Goal: Information Seeking & Learning: Learn about a topic

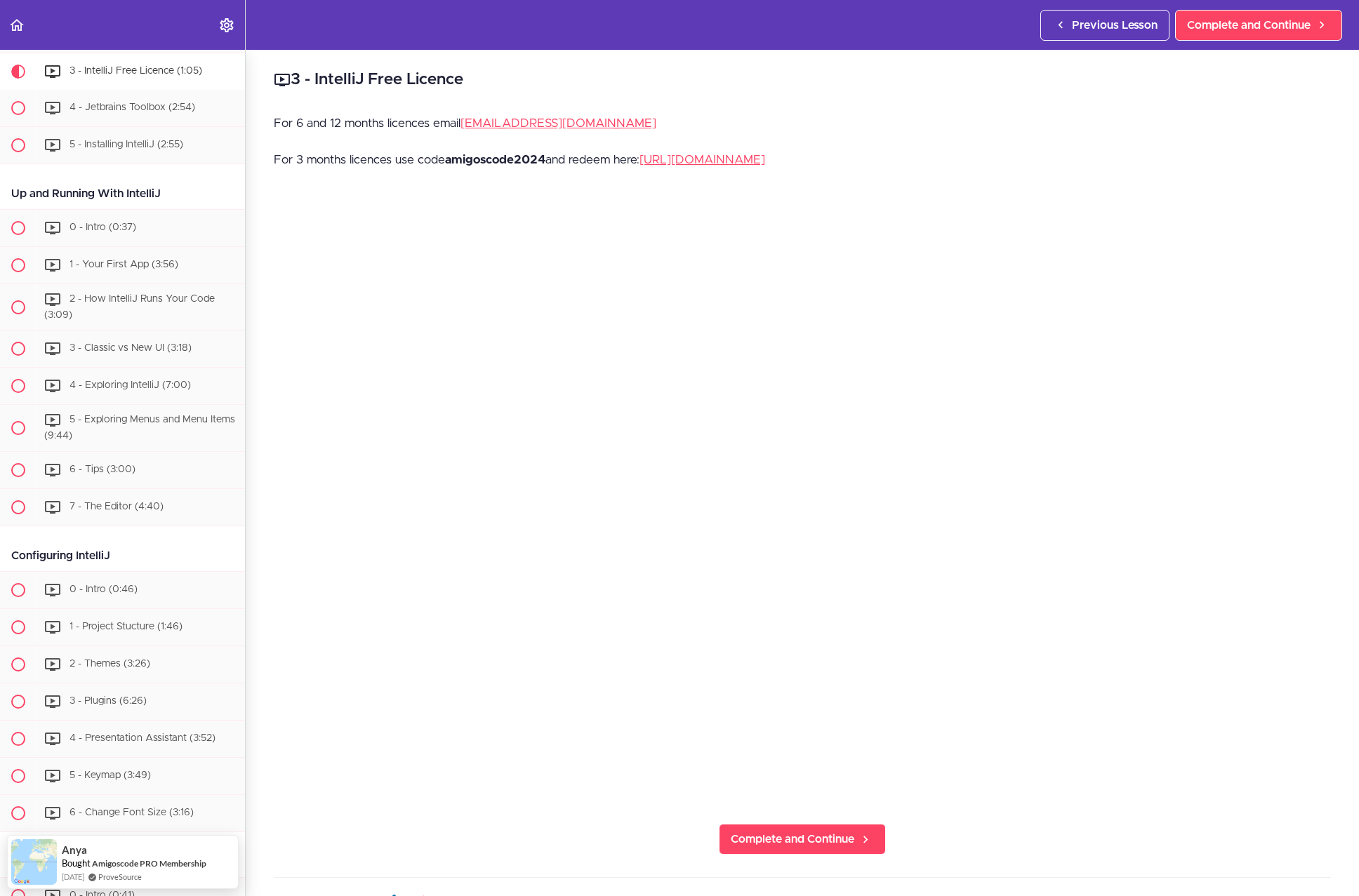
click at [556, 157] on p "For 3 months licences use code amigoscode2024 and redeem here: https://www.jetb…" at bounding box center [801, 160] width 1057 height 21
click at [548, 158] on p "For 3 months licences use code amigoscode2024 and redeem here: https://www.jetb…" at bounding box center [801, 160] width 1057 height 21
click at [534, 159] on strong "amigoscode2024" at bounding box center [495, 159] width 100 height 12
copy strong "amigoscode2024"
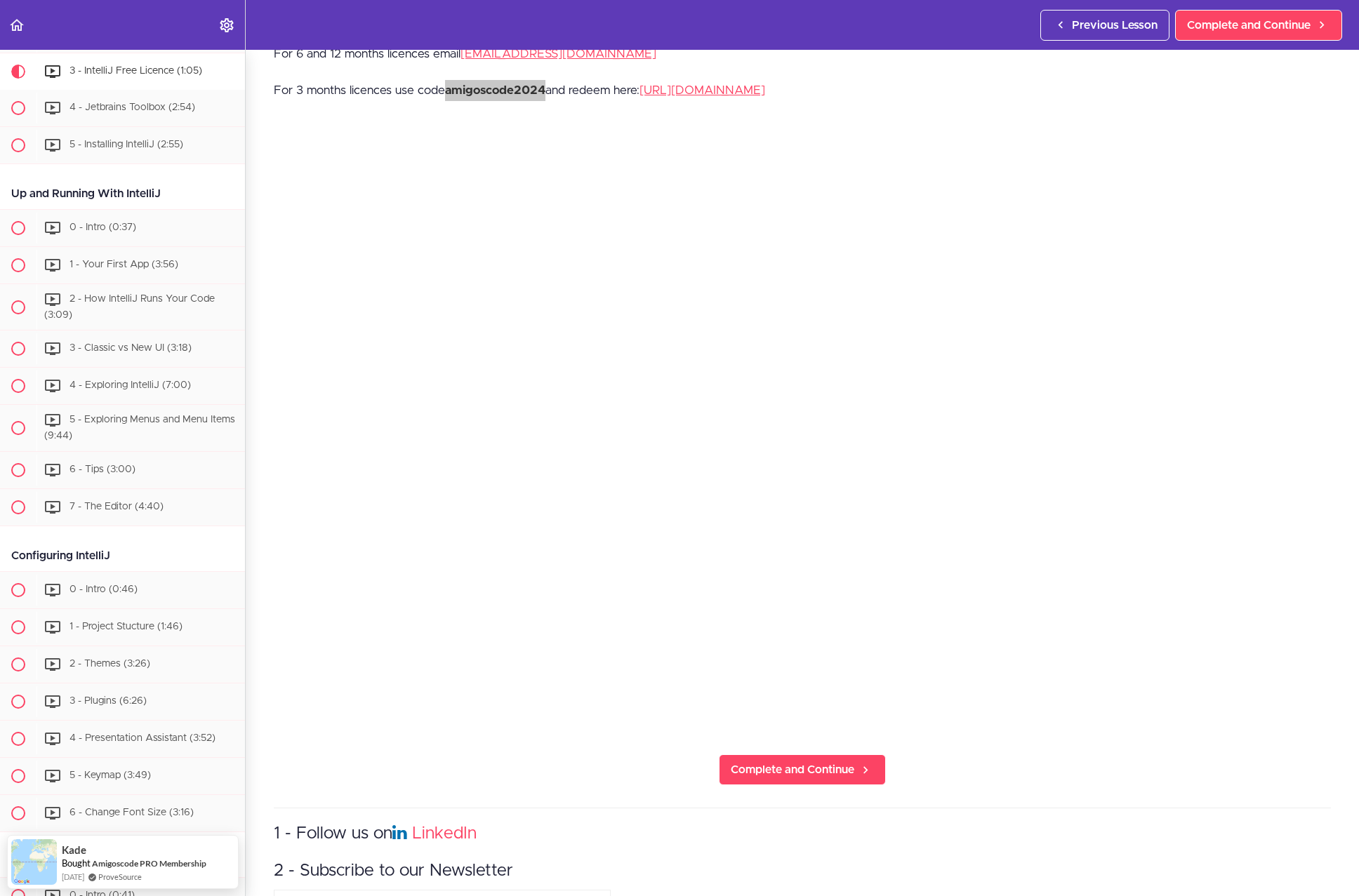
scroll to position [36, 0]
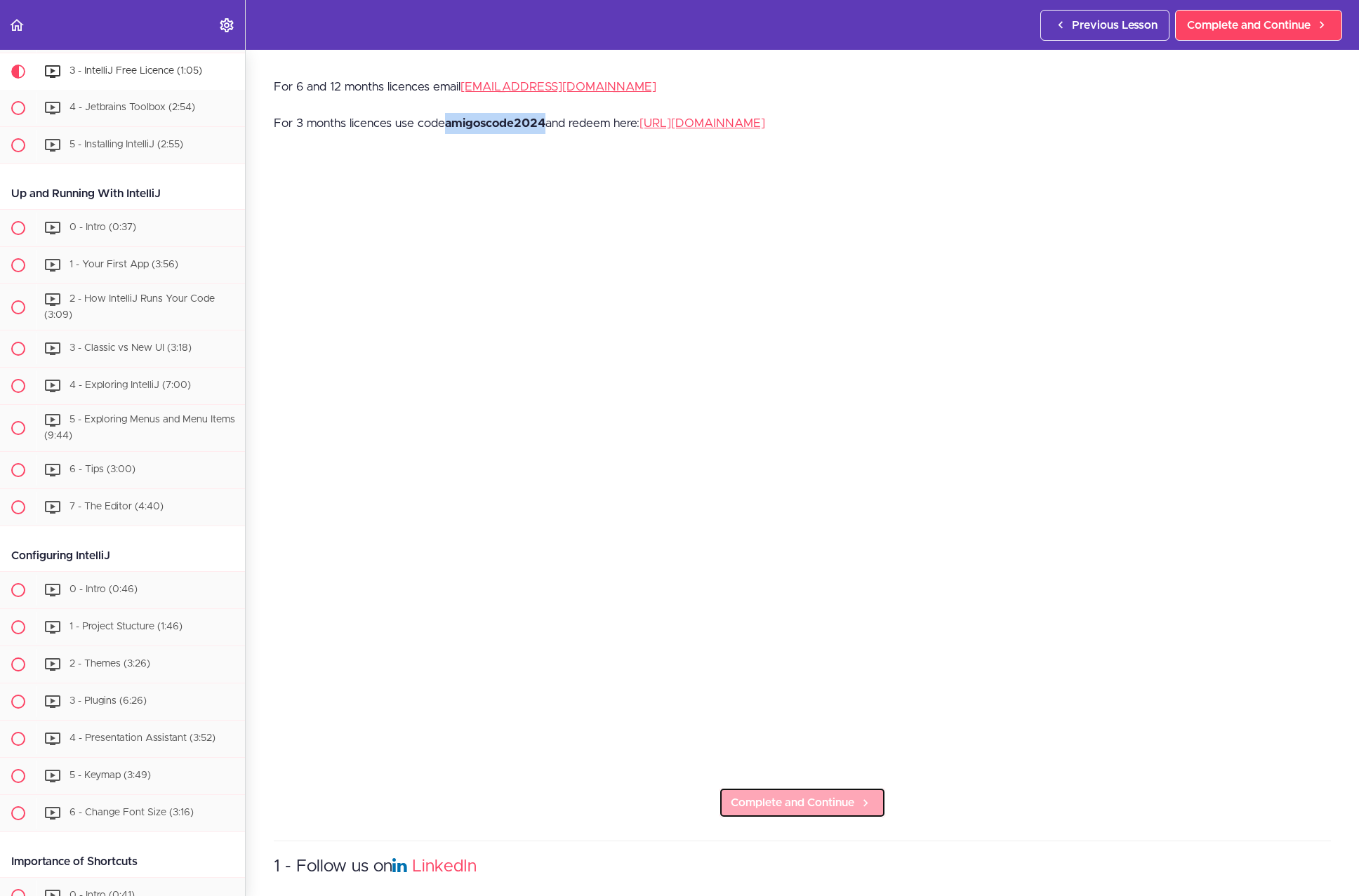
click at [838, 797] on span "Complete and Continue" at bounding box center [792, 803] width 124 height 17
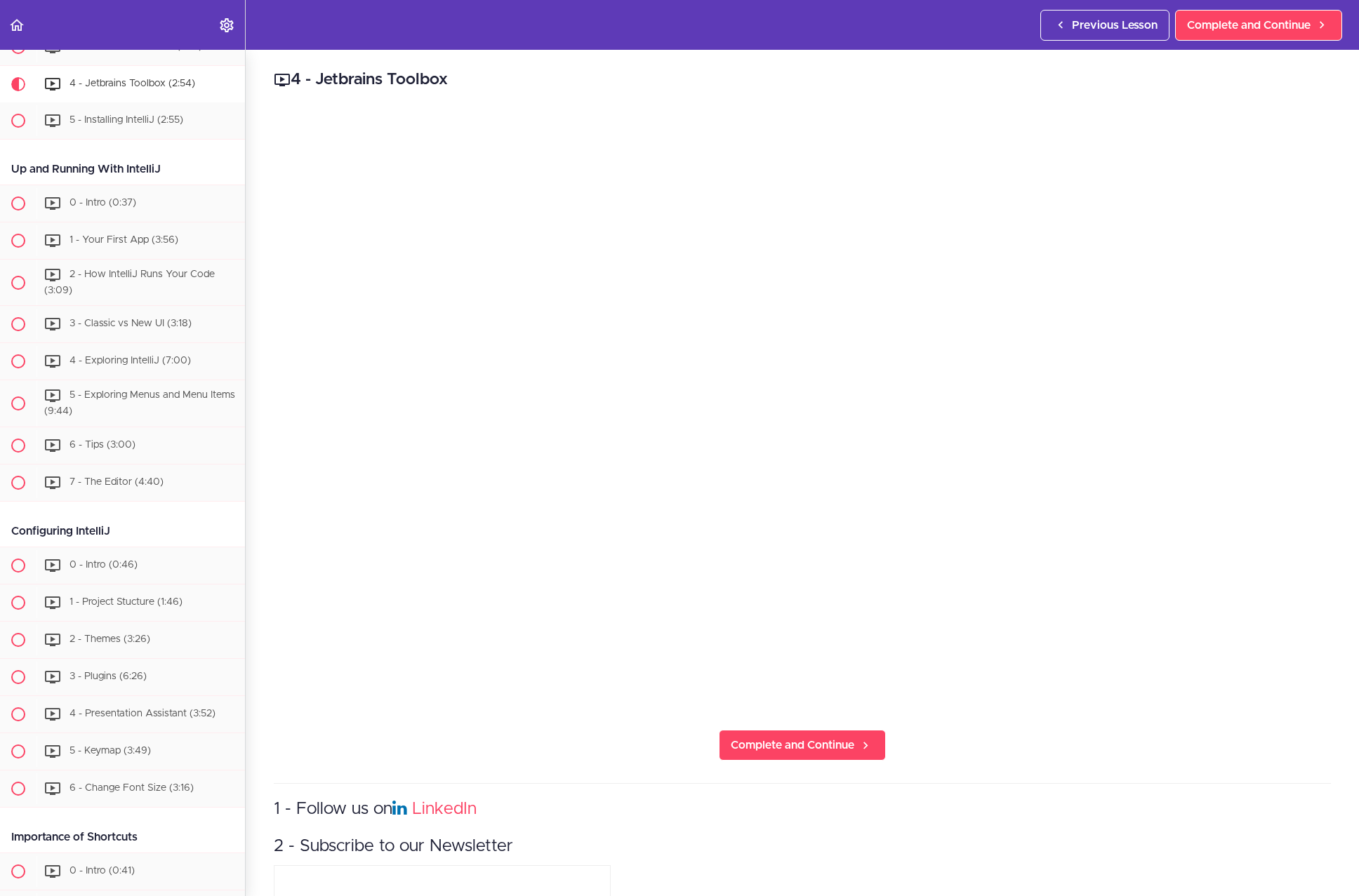
scroll to position [391, 0]
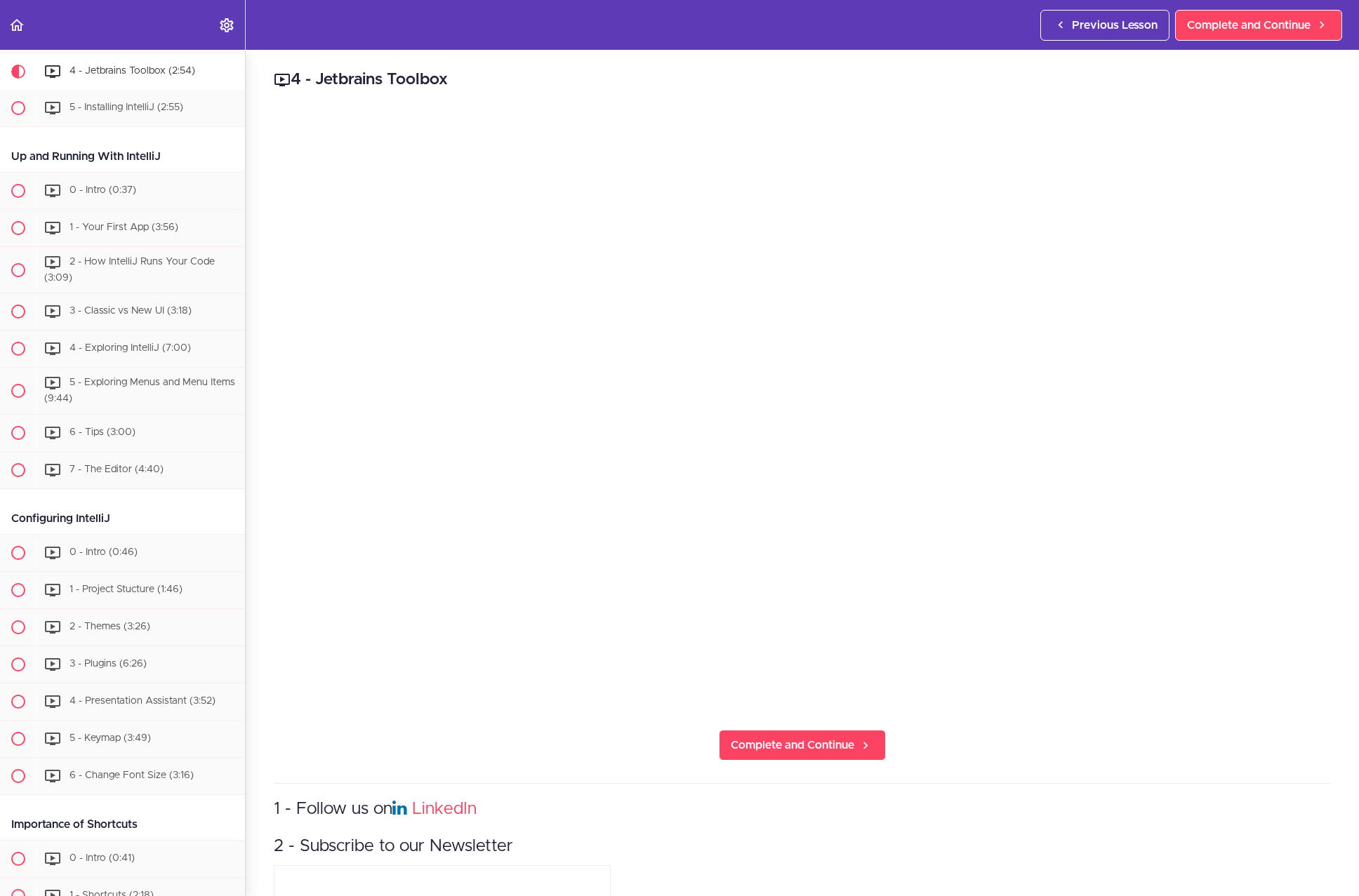
click at [798, 723] on div "4 - Jetbrains Toolbox Complete and Continue 1 - Follow us on LinkedIn 2 - Subsc…" at bounding box center [801, 473] width 1113 height 847
click at [791, 737] on span "Complete and Continue" at bounding box center [792, 745] width 124 height 17
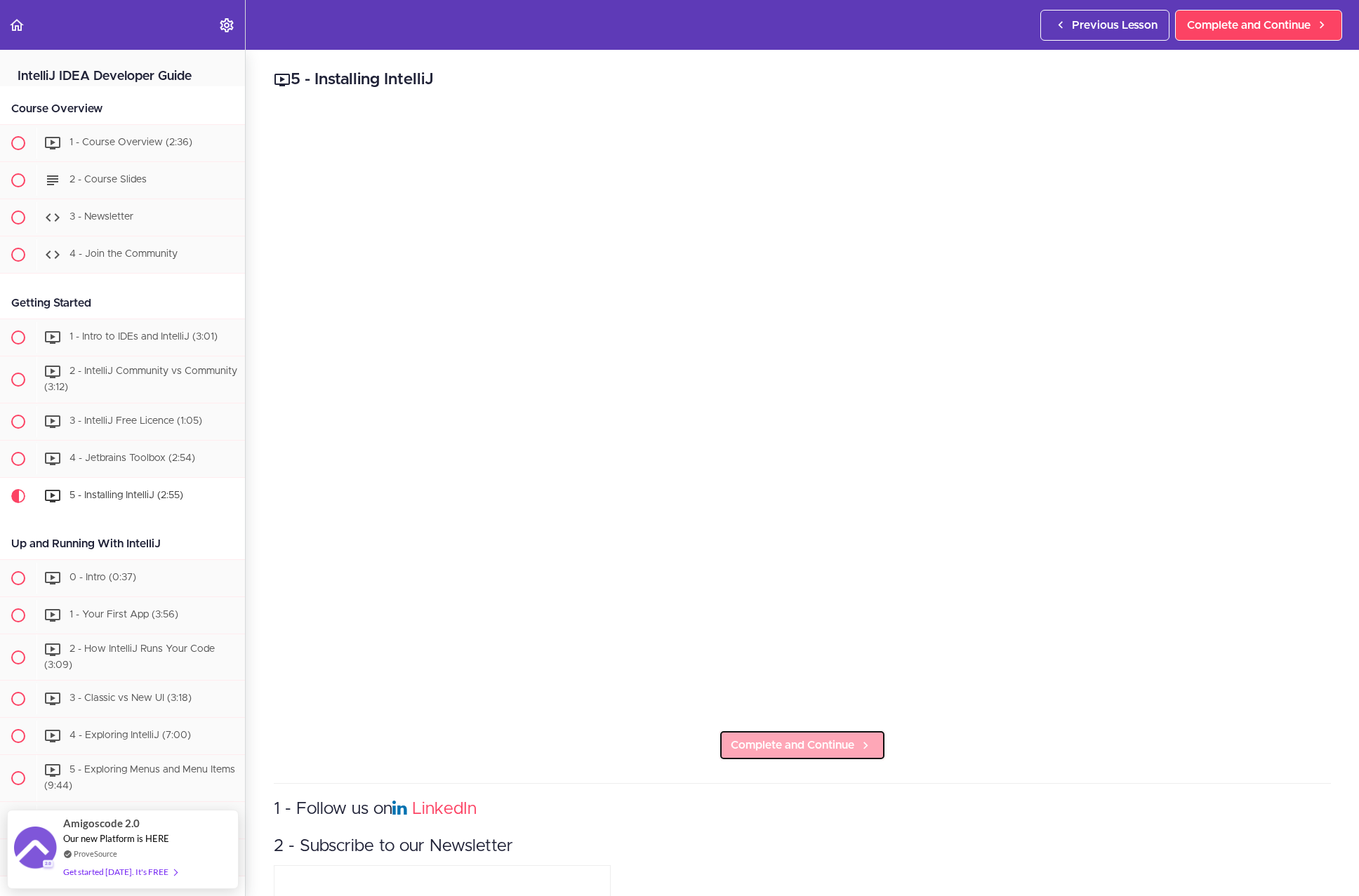
click at [832, 737] on span "Complete and Continue" at bounding box center [792, 745] width 124 height 17
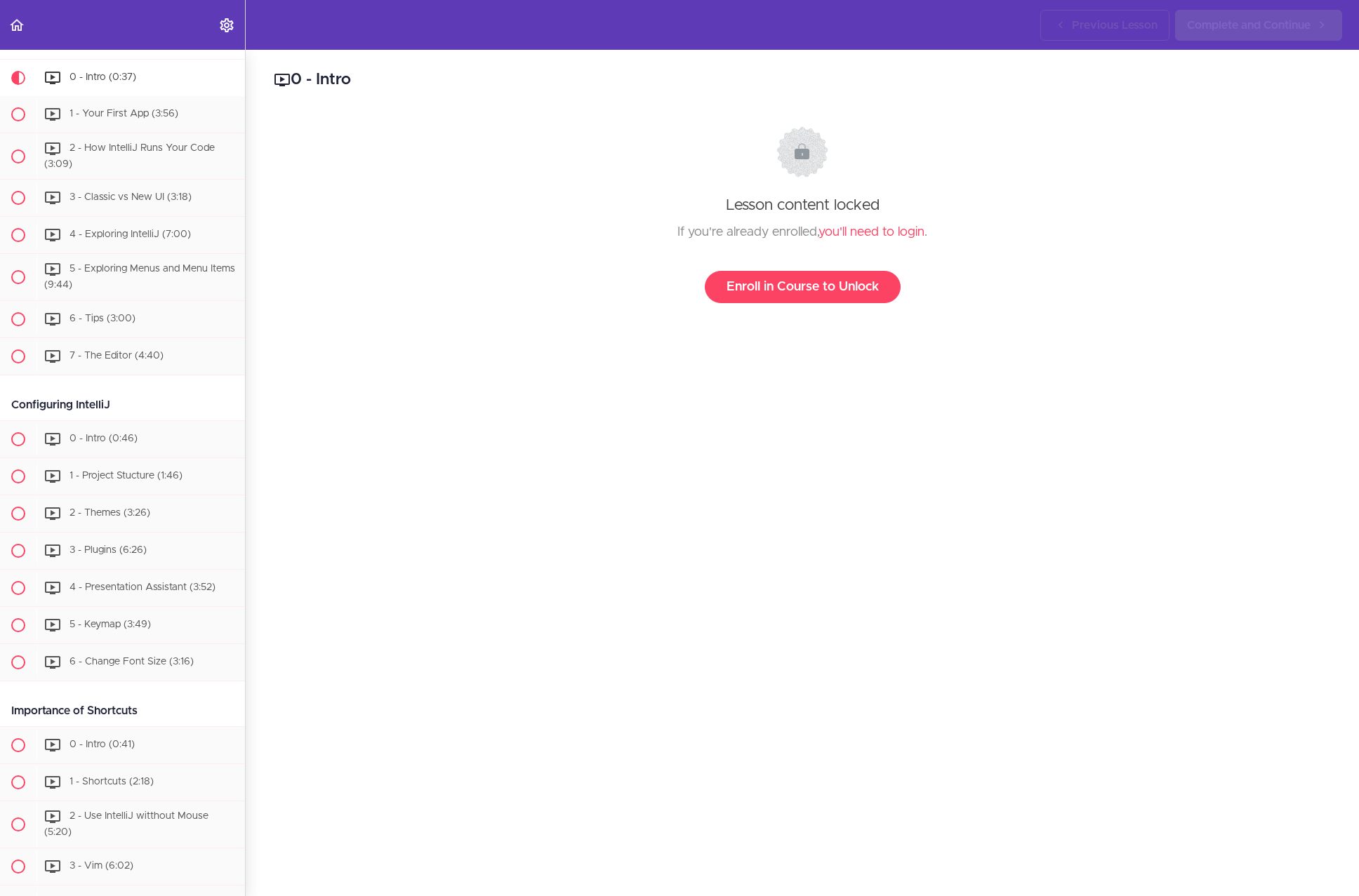
scroll to position [507, 0]
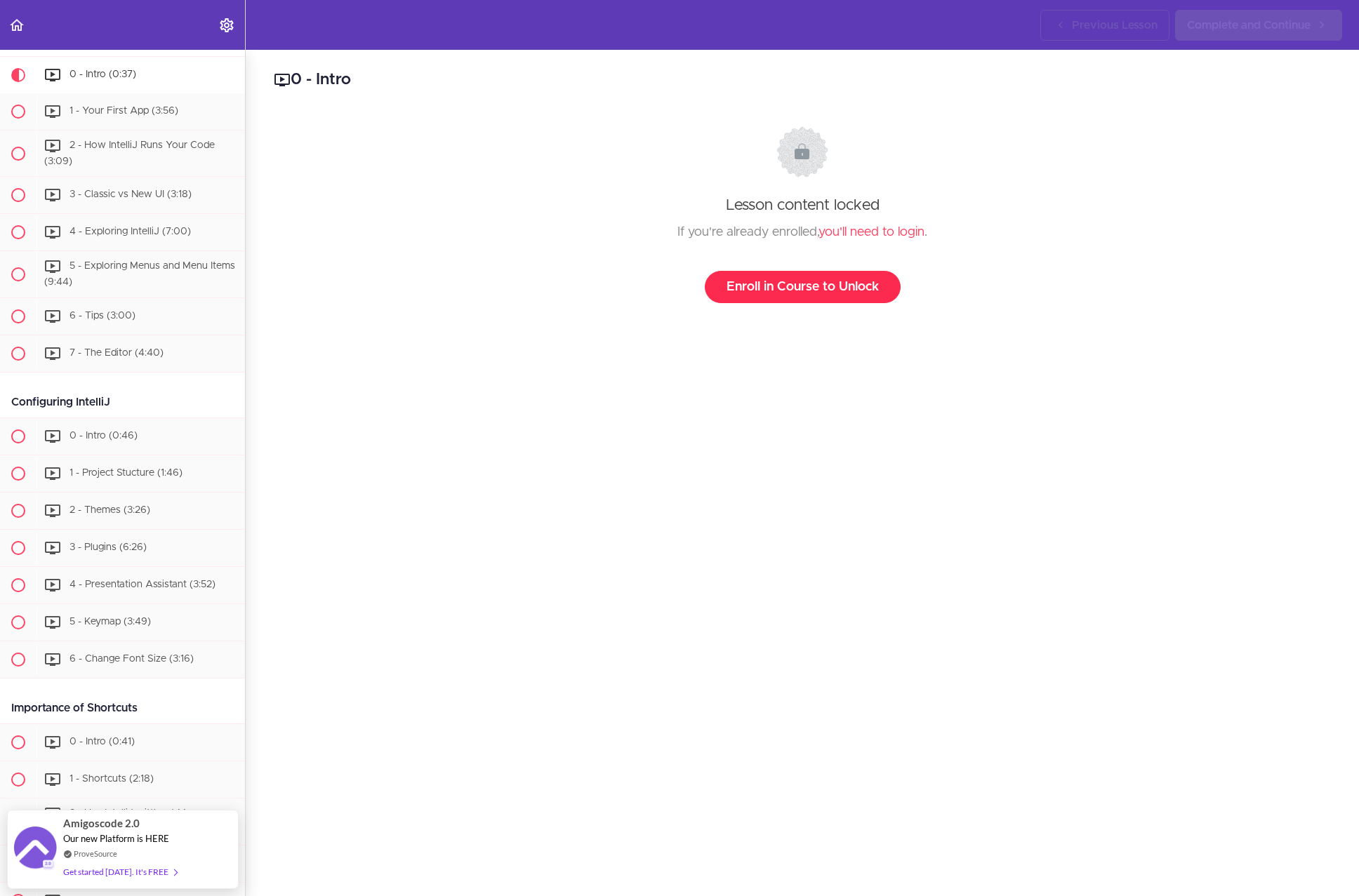
click at [808, 291] on link "Enroll in Course to Unlock" at bounding box center [802, 286] width 196 height 33
